Goal: Information Seeking & Learning: Learn about a topic

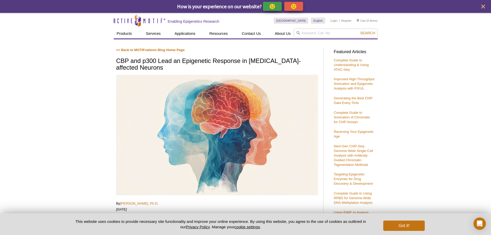
click at [300, 7] on div "🙁" at bounding box center [293, 6] width 19 height 9
click at [483, 7] on icon "close" at bounding box center [483, 7] width 4 height 4
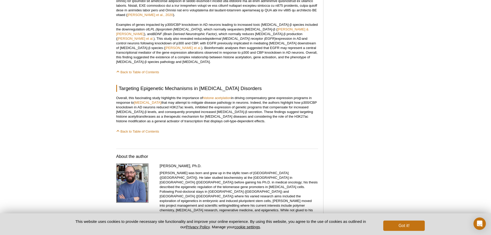
scroll to position [721, 0]
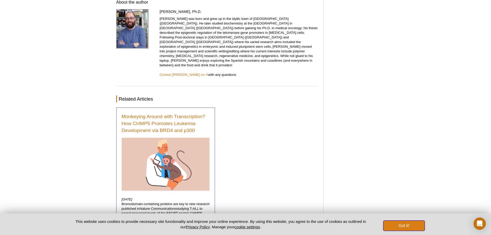
click at [405, 227] on button "Got it!" at bounding box center [403, 225] width 41 height 10
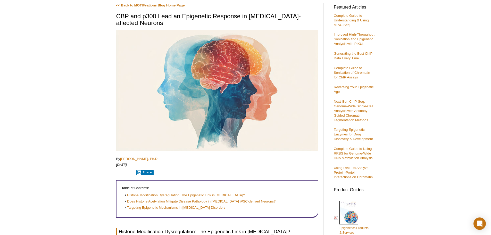
scroll to position [0, 0]
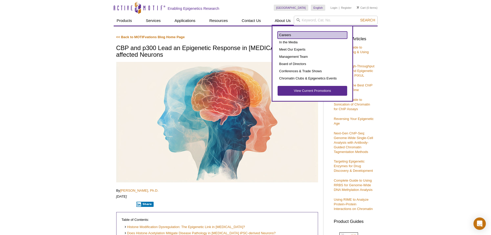
click at [289, 33] on link "Careers" at bounding box center [312, 34] width 70 height 7
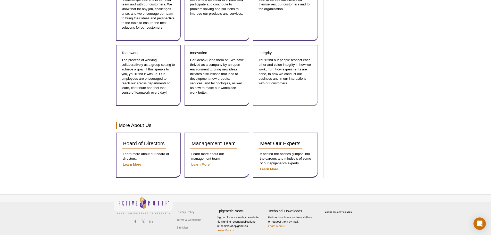
scroll to position [578, 0]
